Goal: Information Seeking & Learning: Find contact information

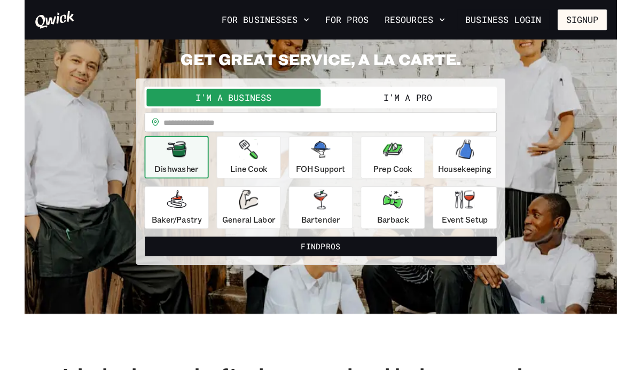
scroll to position [43, 0]
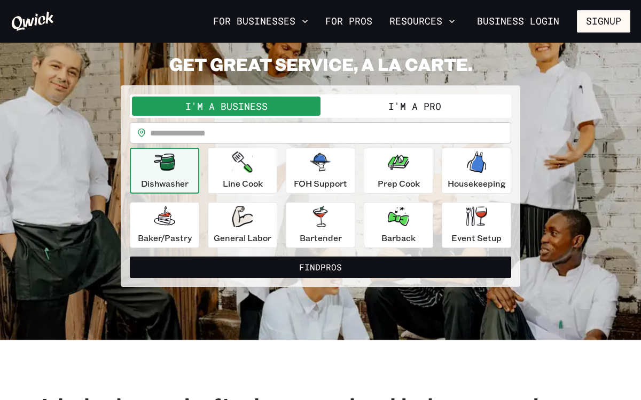
click at [551, 25] on link "Business Login" at bounding box center [518, 21] width 100 height 22
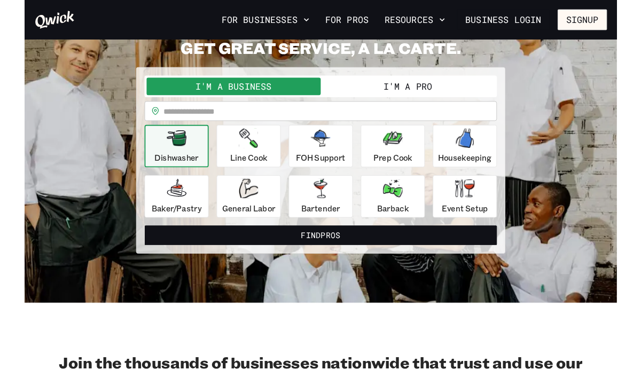
scroll to position [62, 0]
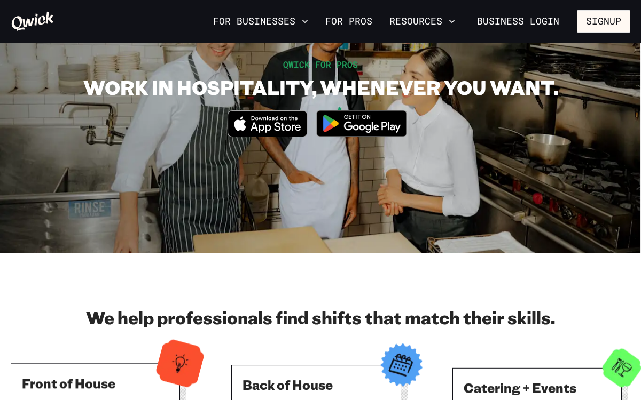
click at [354, 137] on img at bounding box center [362, 124] width 104 height 40
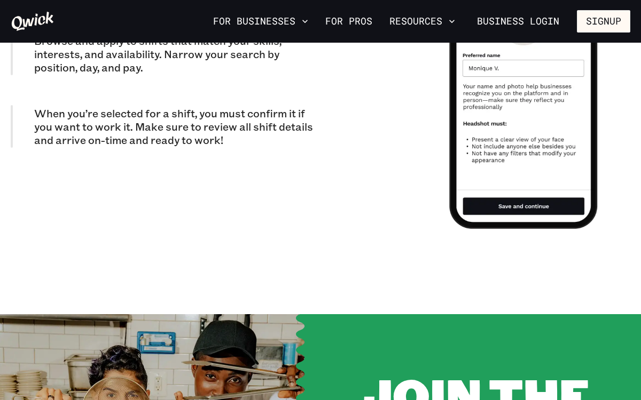
scroll to position [1097, 0]
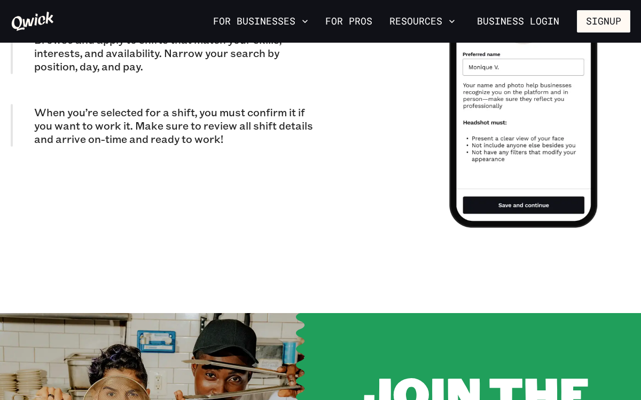
click at [352, 27] on link "For Pros" at bounding box center [349, 21] width 56 height 18
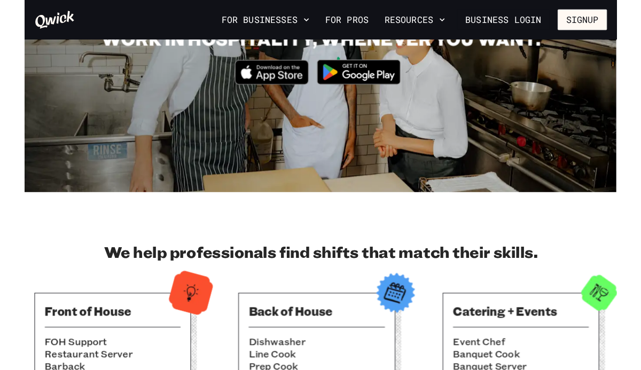
scroll to position [131, 0]
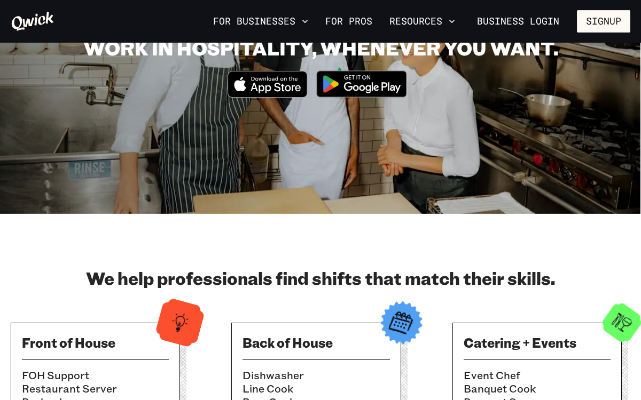
click at [454, 21] on icon "button" at bounding box center [451, 21] width 11 height 11
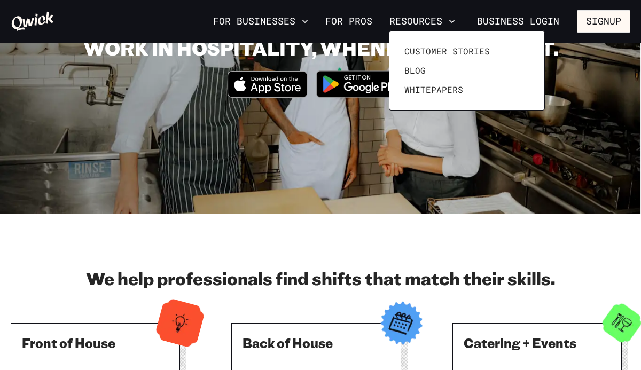
click at [297, 270] on div at bounding box center [320, 185] width 641 height 370
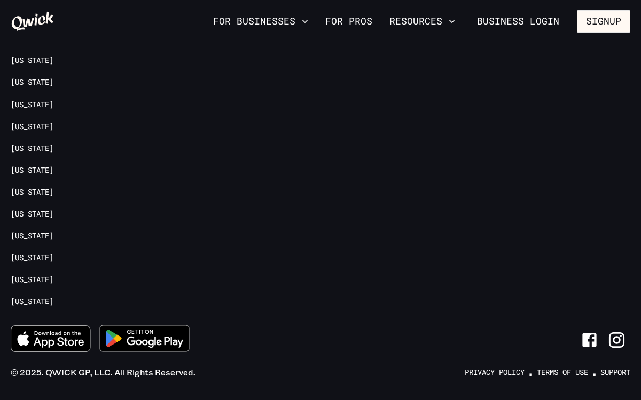
scroll to position [2385, 0]
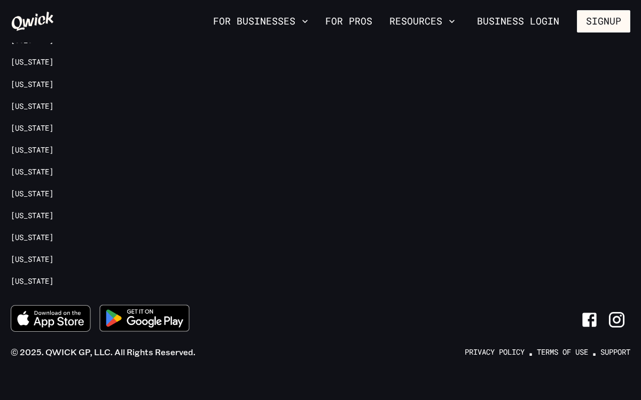
click at [616, 348] on link "Support" at bounding box center [615, 353] width 30 height 10
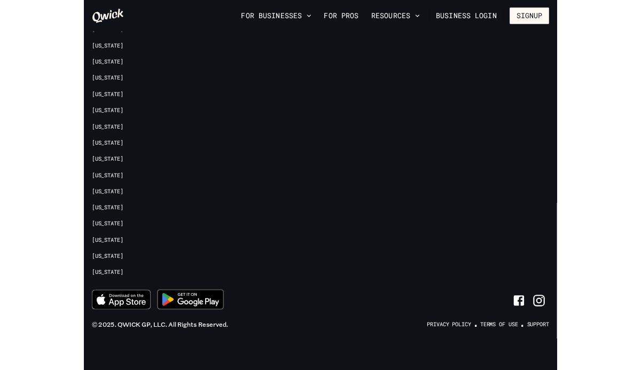
scroll to position [2348, 0]
